Goal: Transaction & Acquisition: Purchase product/service

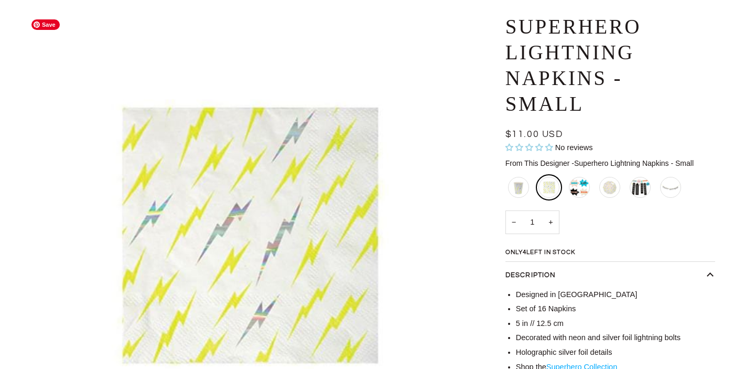
scroll to position [82, 0]
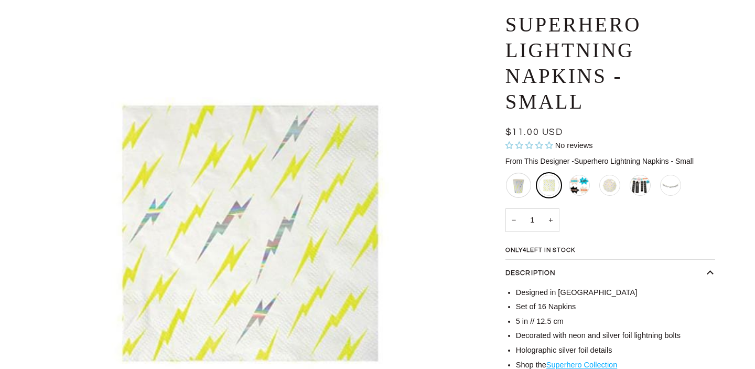
click at [524, 184] on div "Superhero Lightning Cups" at bounding box center [518, 184] width 25 height 25
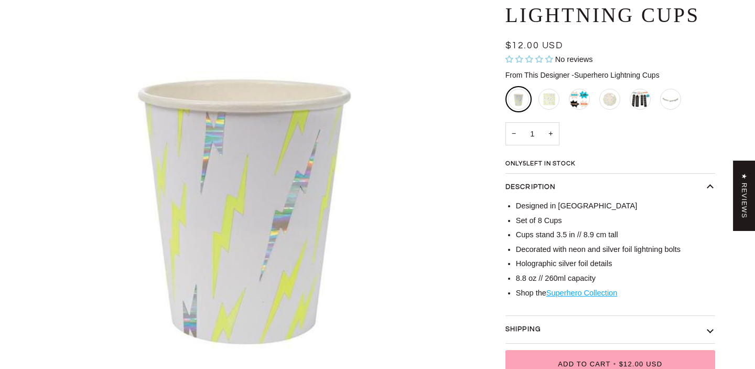
scroll to position [121, 0]
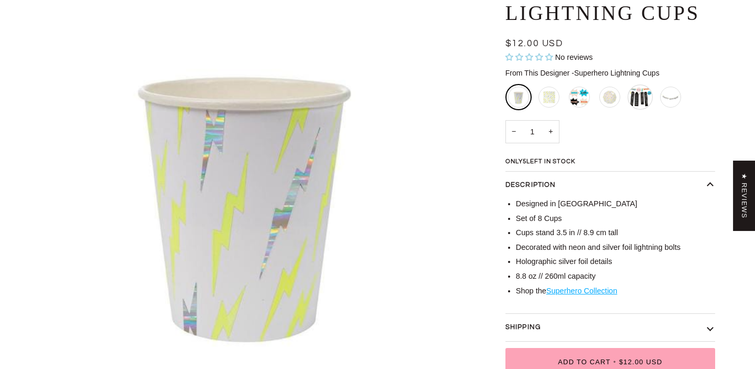
click at [634, 99] on div "Superhero City Jumbo Garland Set" at bounding box center [640, 96] width 25 height 25
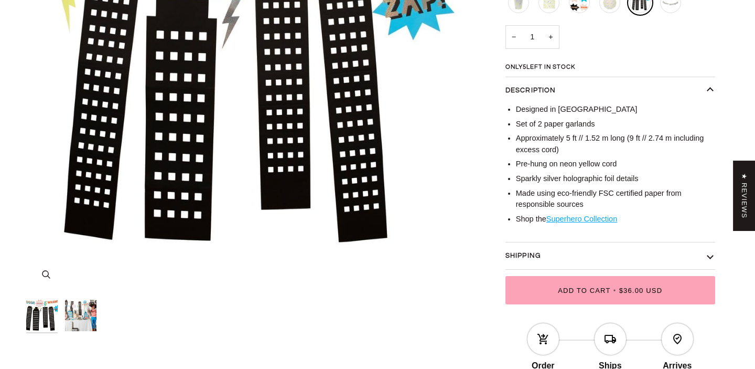
scroll to position [269, 0]
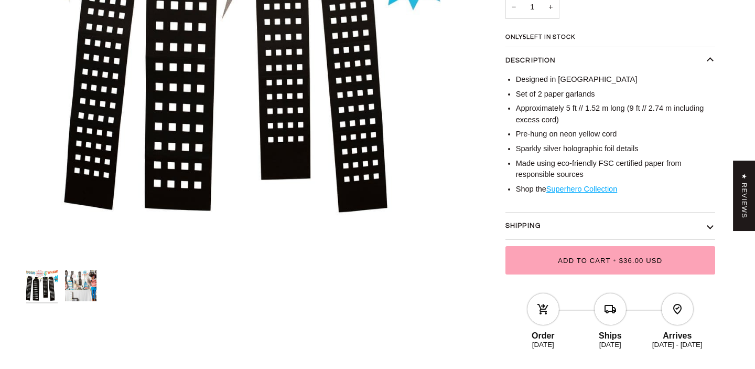
click at [85, 287] on img "Superhero Birthday Party Supplies" at bounding box center [80, 284] width 31 height 31
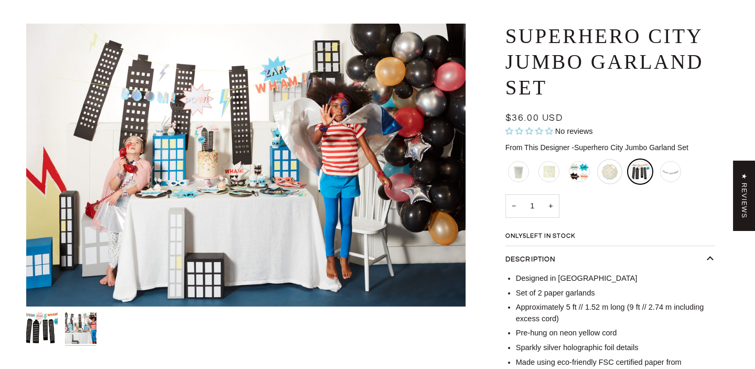
scroll to position [78, 0]
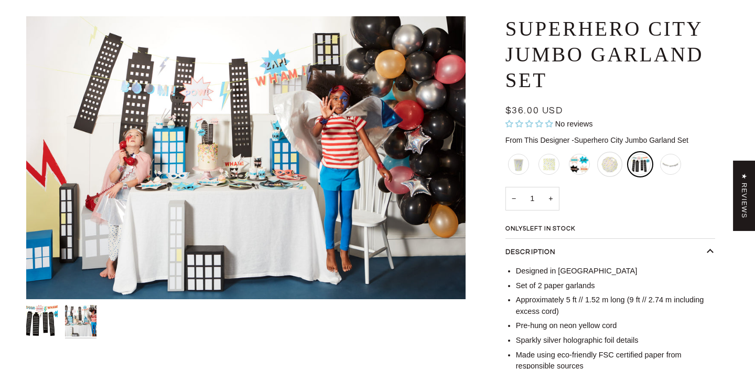
click at [610, 167] on div "Superhero Lightning Plates -Small" at bounding box center [609, 164] width 25 height 25
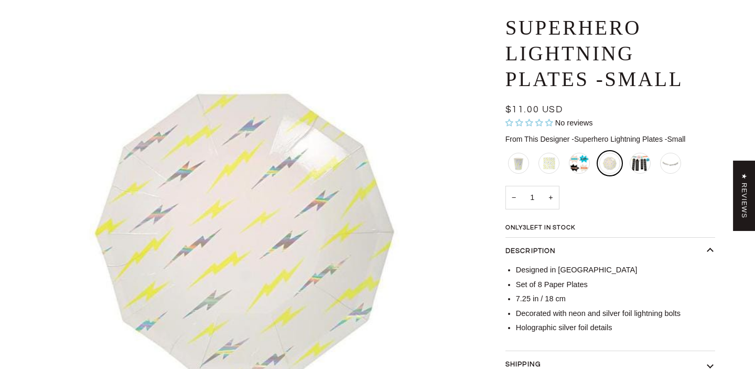
scroll to position [90, 0]
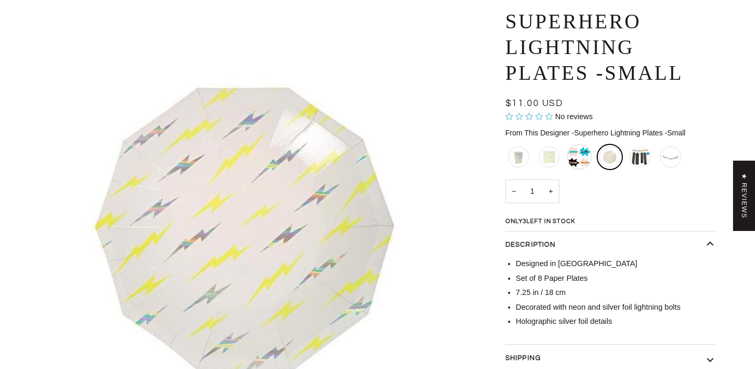
click at [579, 165] on div "Superhero Exclamation Plates - Small" at bounding box center [579, 156] width 25 height 25
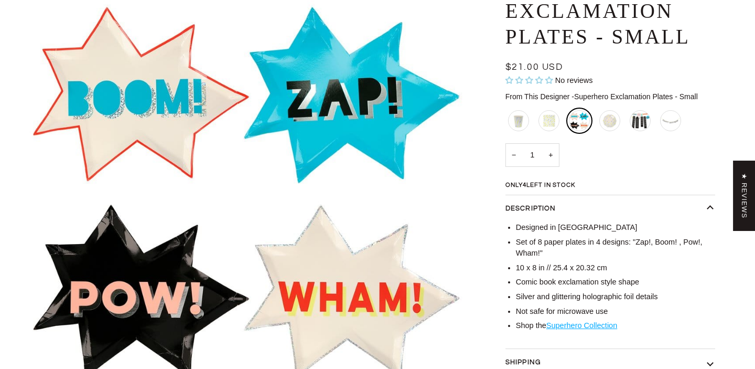
scroll to position [109, 0]
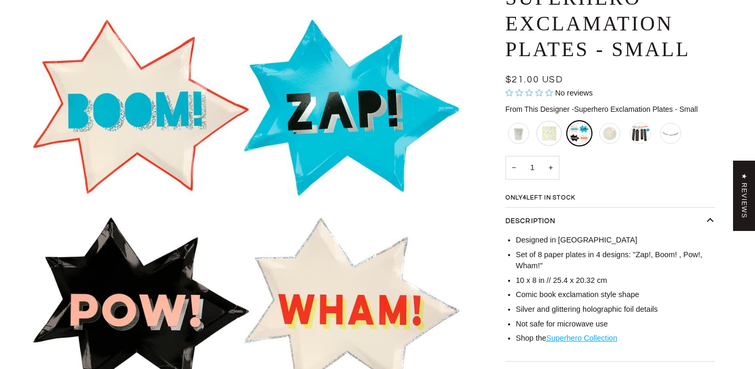
click at [550, 133] on div "Superhero Lightning Napkins - Small" at bounding box center [548, 133] width 25 height 25
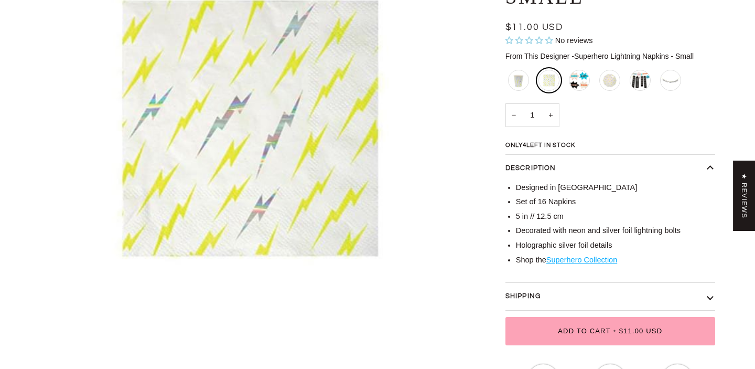
scroll to position [189, 0]
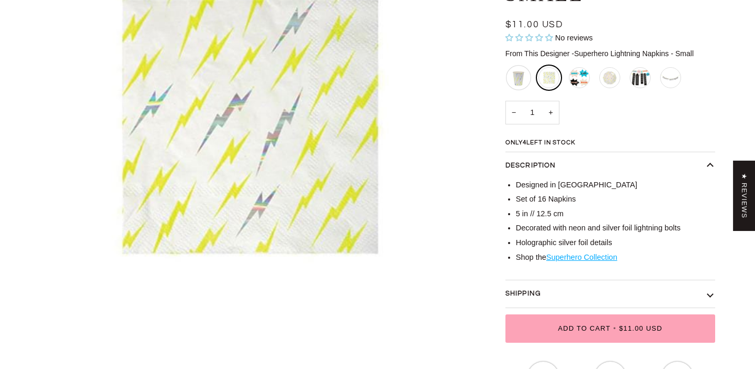
click at [522, 74] on div "Superhero Lightning Cups" at bounding box center [518, 77] width 25 height 25
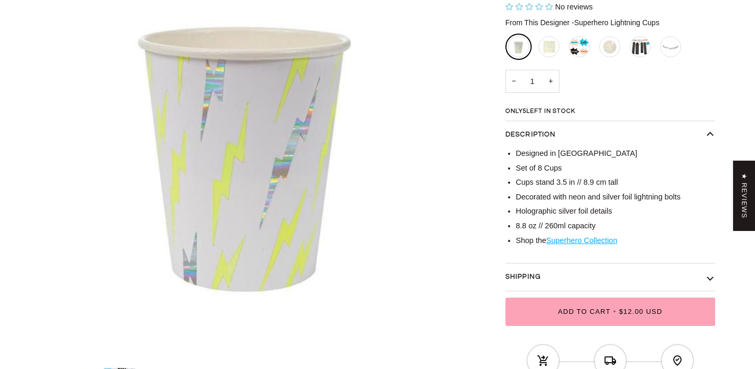
scroll to position [166, 0]
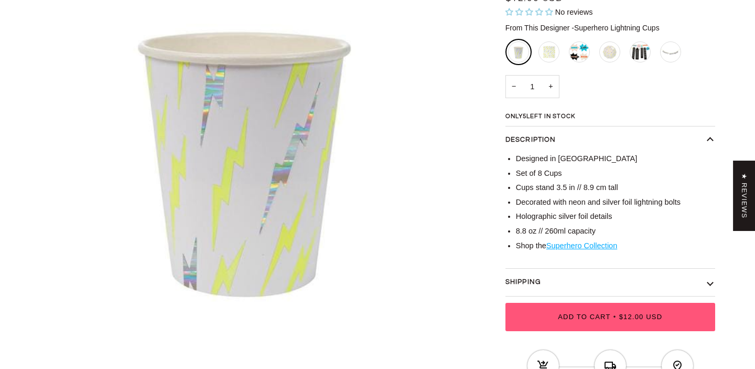
click at [605, 314] on span "Add to Cart" at bounding box center [584, 316] width 52 height 8
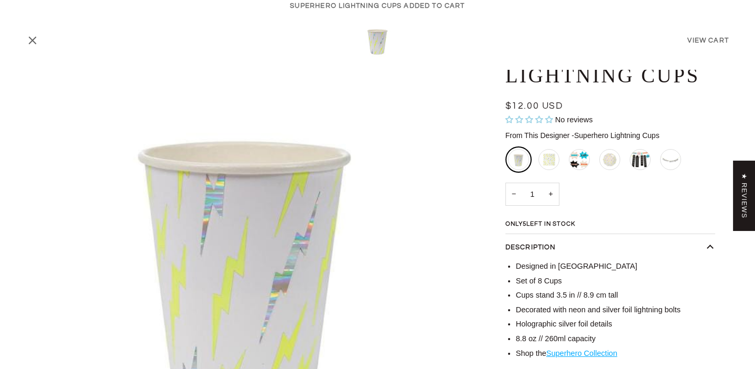
scroll to position [26, 0]
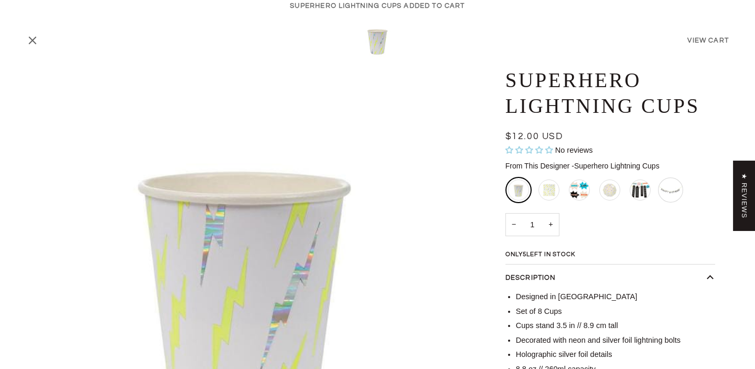
click at [665, 187] on div "Silver Glitter Happy Birthday Banner" at bounding box center [670, 189] width 25 height 25
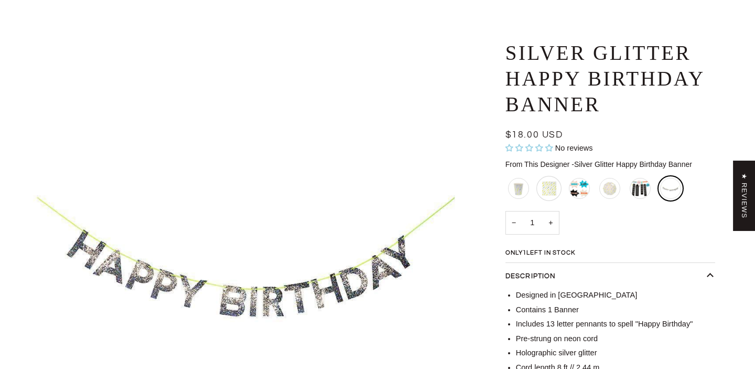
scroll to position [47, 0]
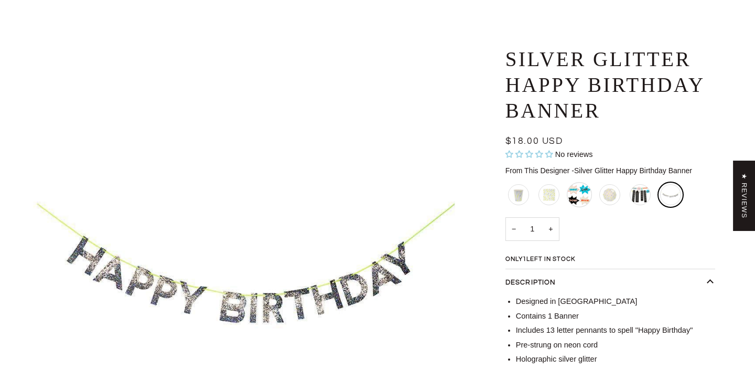
click at [577, 197] on div "Superhero Exclamation Plates - Small" at bounding box center [579, 194] width 25 height 25
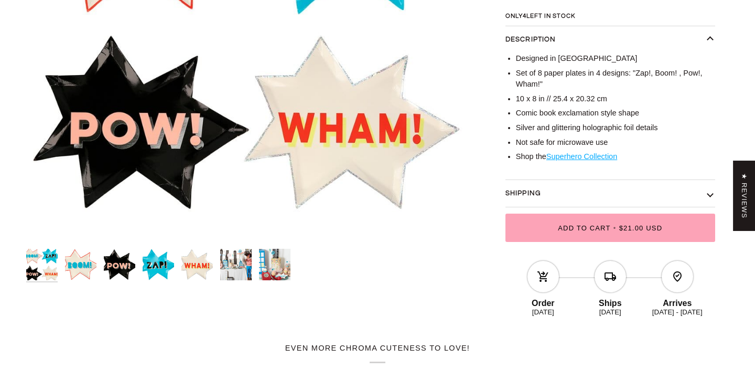
scroll to position [200, 0]
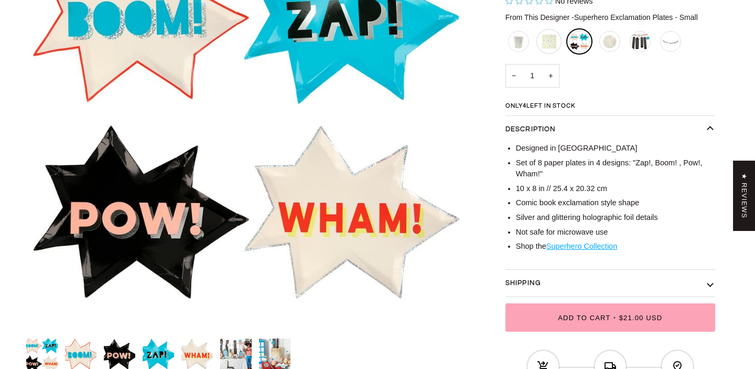
click at [547, 42] on div "Superhero Lightning Napkins - Small" at bounding box center [548, 41] width 25 height 25
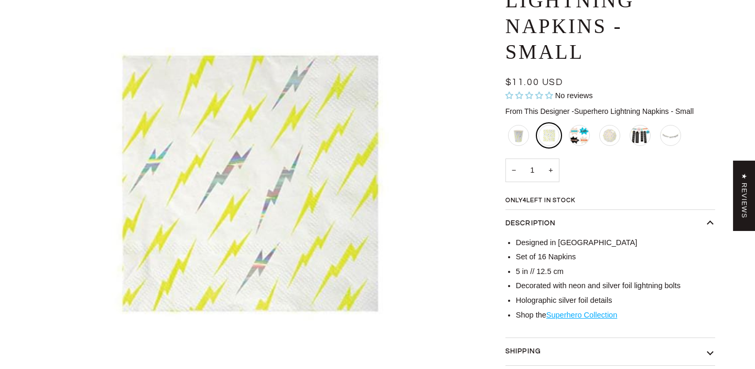
scroll to position [142, 0]
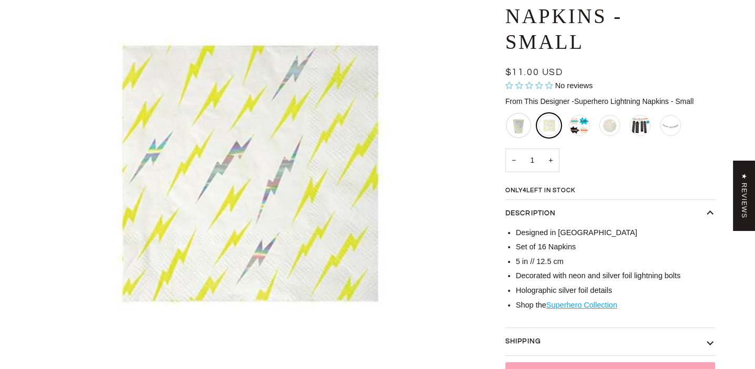
click at [516, 129] on div "Superhero Lightning Cups" at bounding box center [518, 125] width 25 height 25
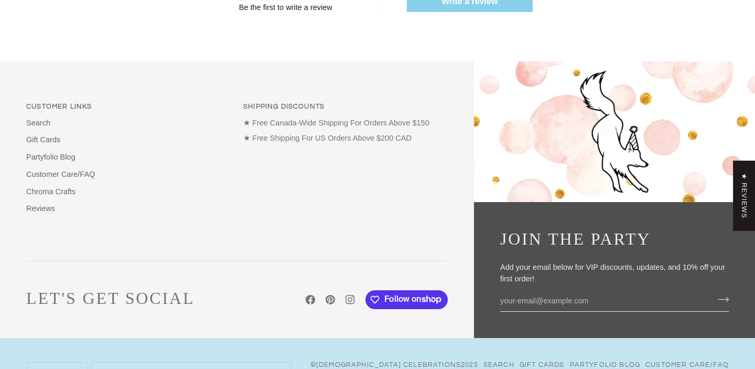
scroll to position [901, 0]
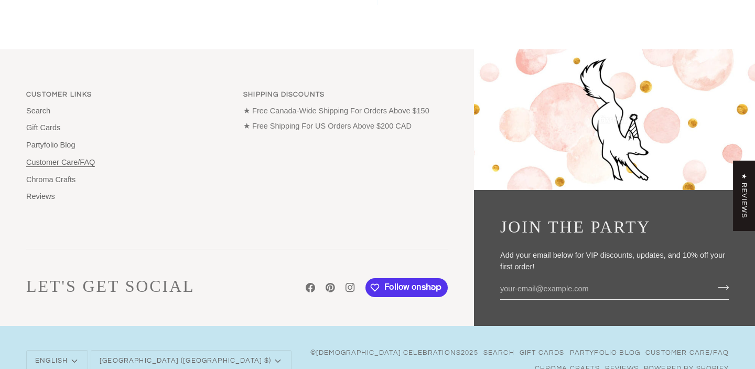
click at [50, 163] on link "Customer Care/FAQ" at bounding box center [60, 162] width 69 height 8
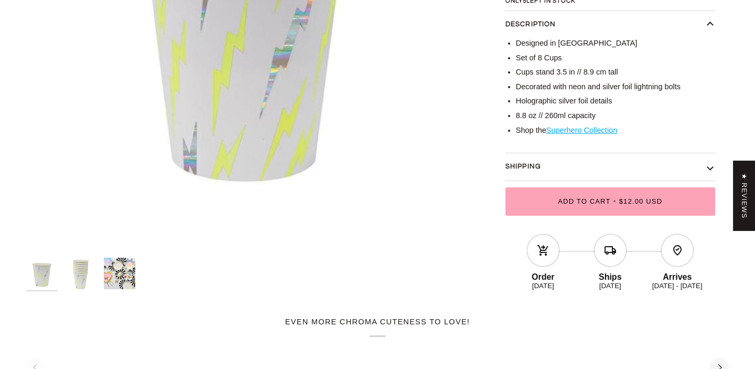
scroll to position [0, 0]
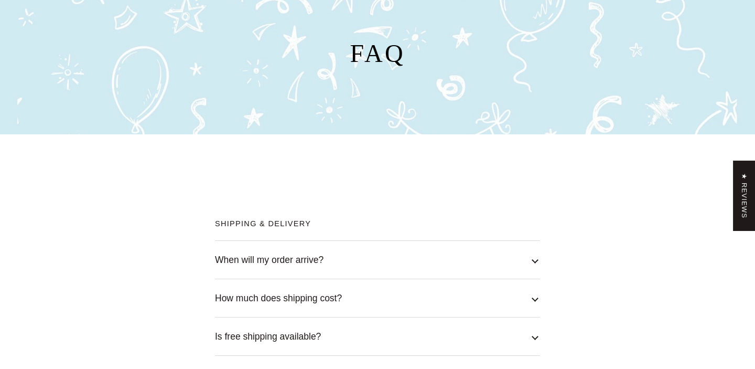
scroll to position [136, 0]
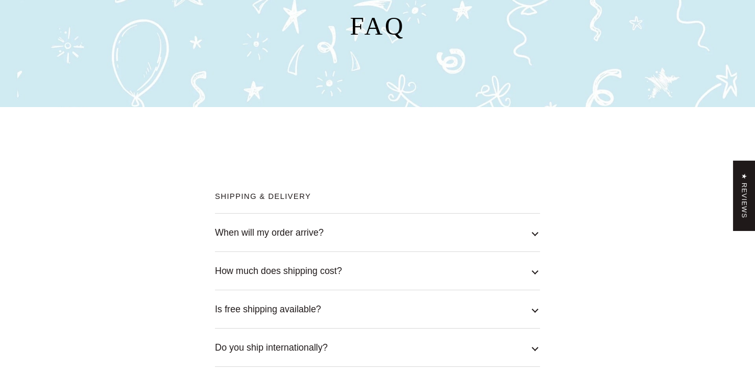
click at [337, 243] on button "When will my order arrive?" at bounding box center [377, 232] width 325 height 38
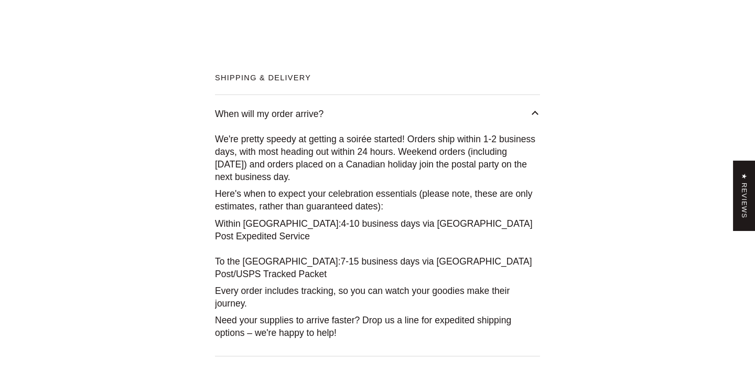
scroll to position [256, 0]
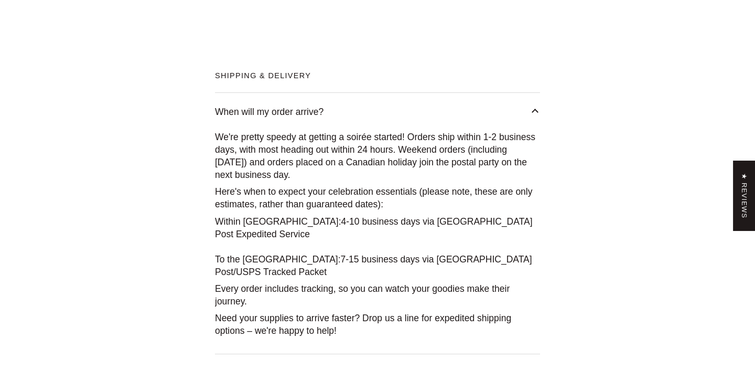
drag, startPoint x: 265, startPoint y: 246, endPoint x: 279, endPoint y: 247, distance: 14.2
click at [279, 247] on p "Within Canada: 4-10 business days via Canada Post Expedited Service To the USA:…" at bounding box center [377, 246] width 325 height 63
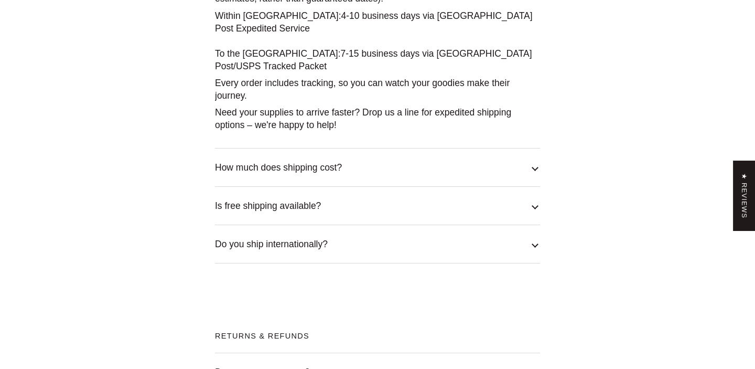
scroll to position [0, 0]
